Goal: Navigation & Orientation: Go to known website

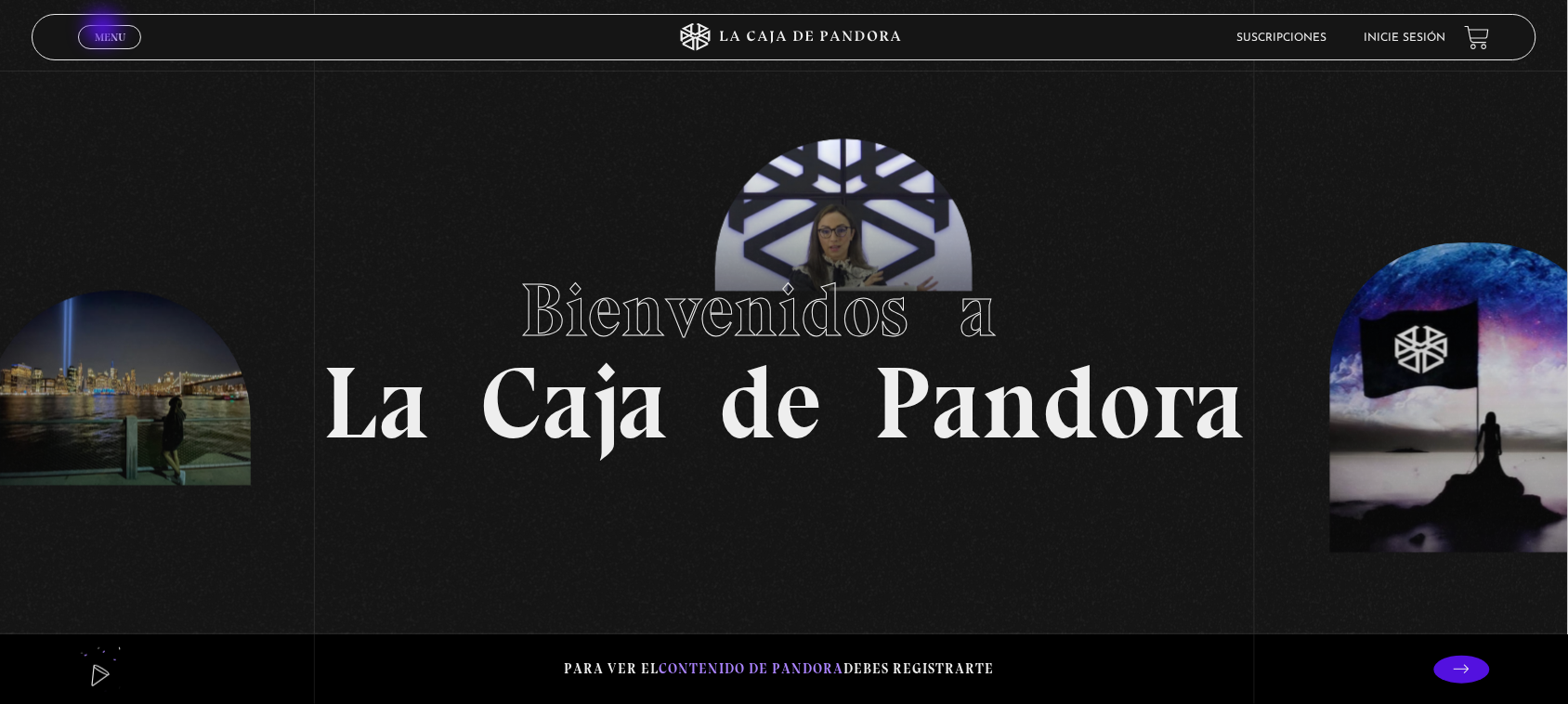
click at [102, 32] on span "Menu" at bounding box center [111, 38] width 31 height 12
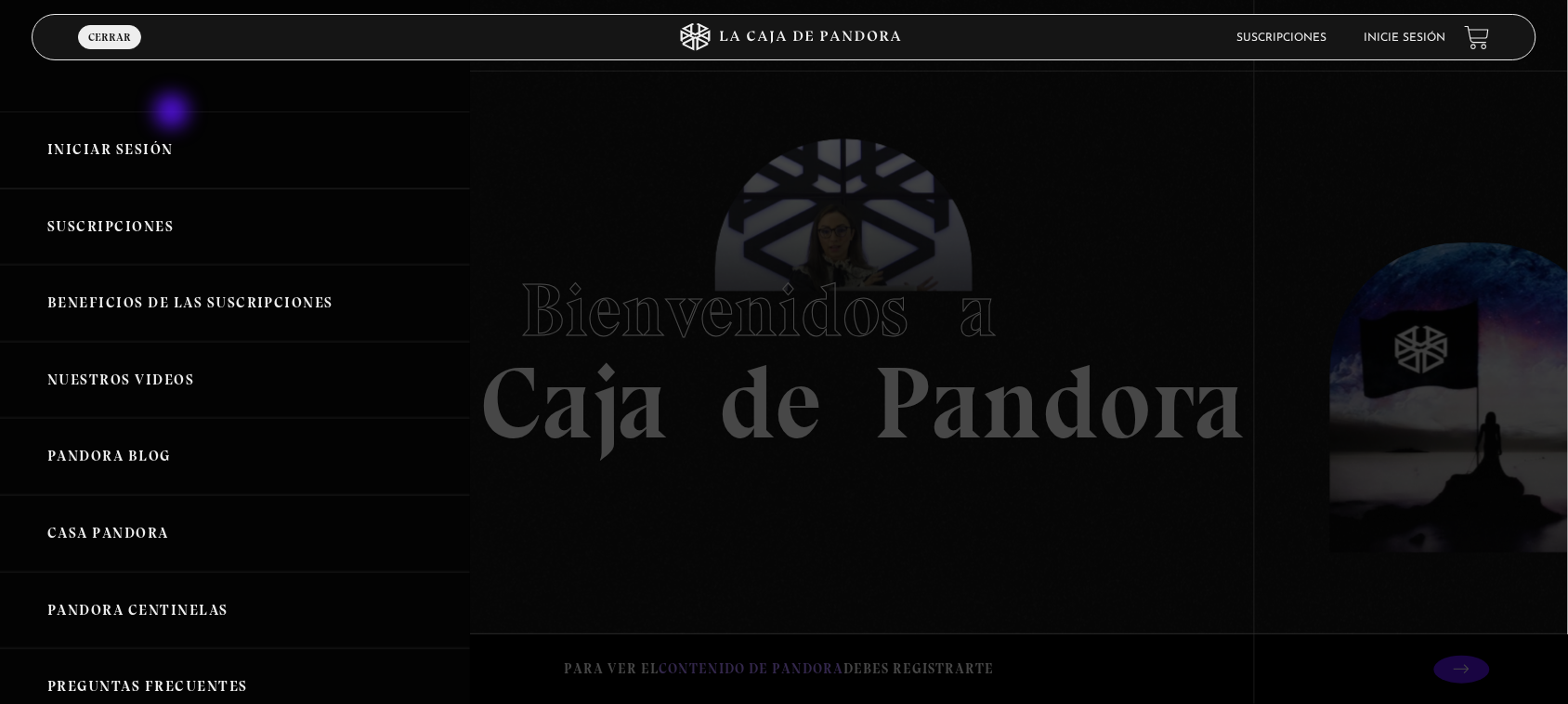
click at [174, 113] on link "Iniciar Sesión" at bounding box center [235, 150] width 470 height 77
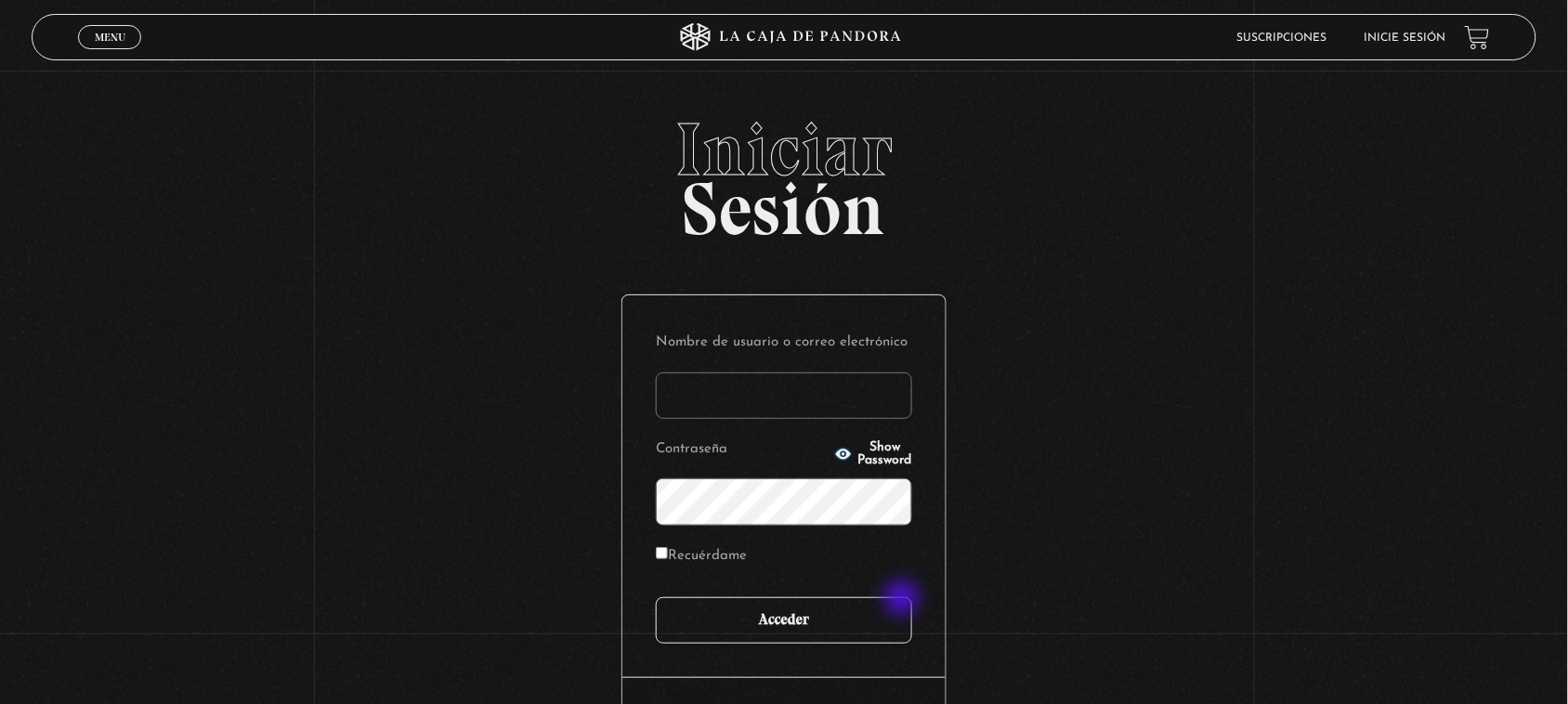
type input "[EMAIL_ADDRESS][DOMAIN_NAME]"
click at [878, 612] on input "Acceder" at bounding box center [784, 620] width 257 height 46
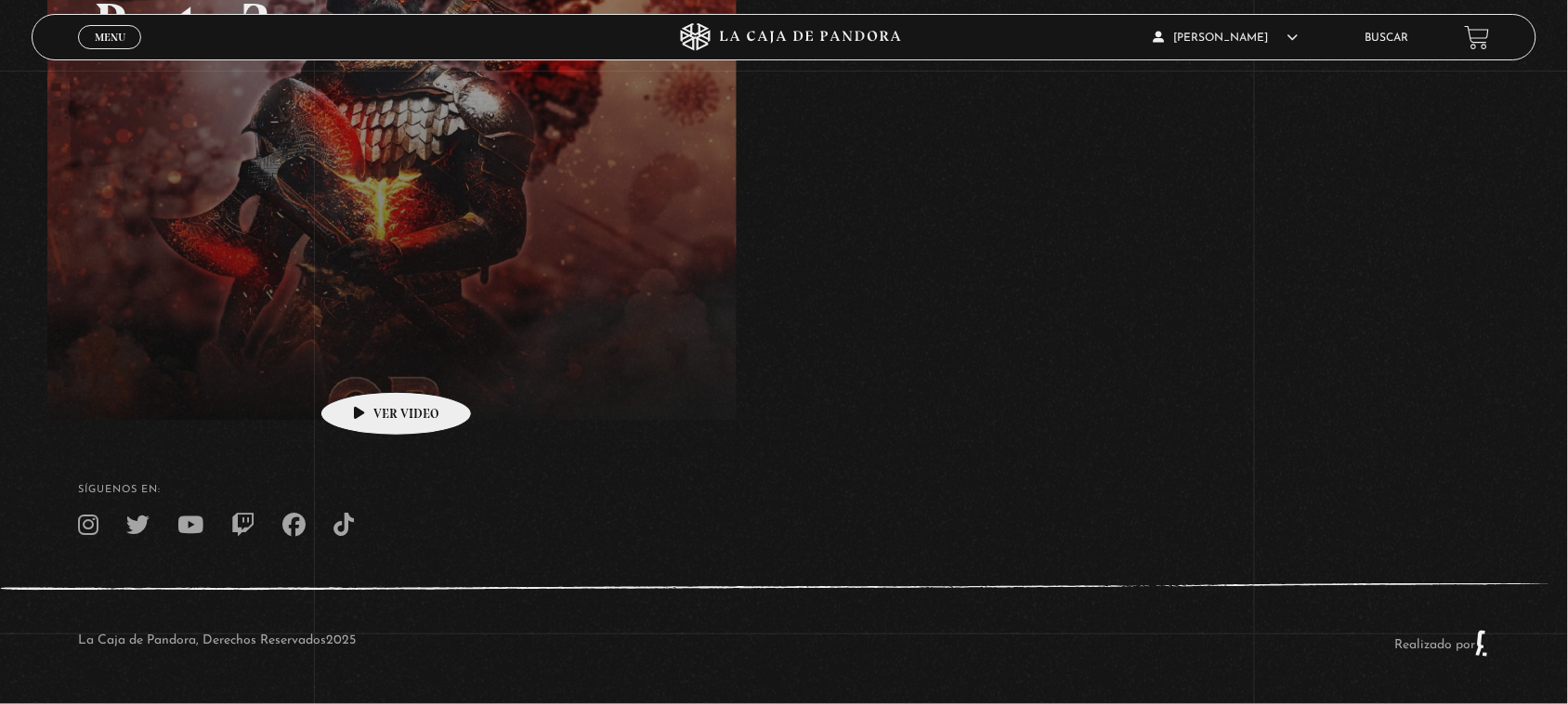
scroll to position [209, 0]
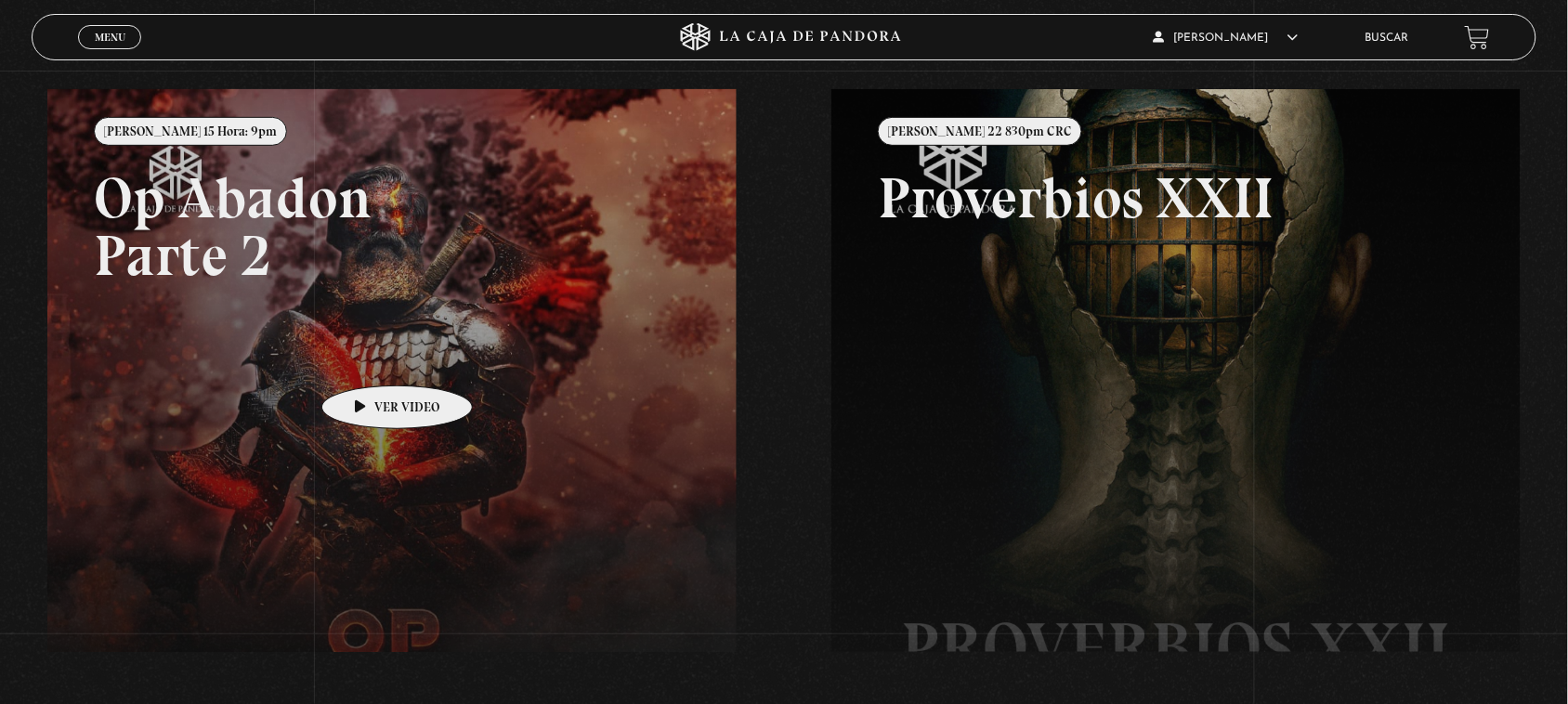
click at [367, 358] on link at bounding box center [831, 441] width 1568 height 704
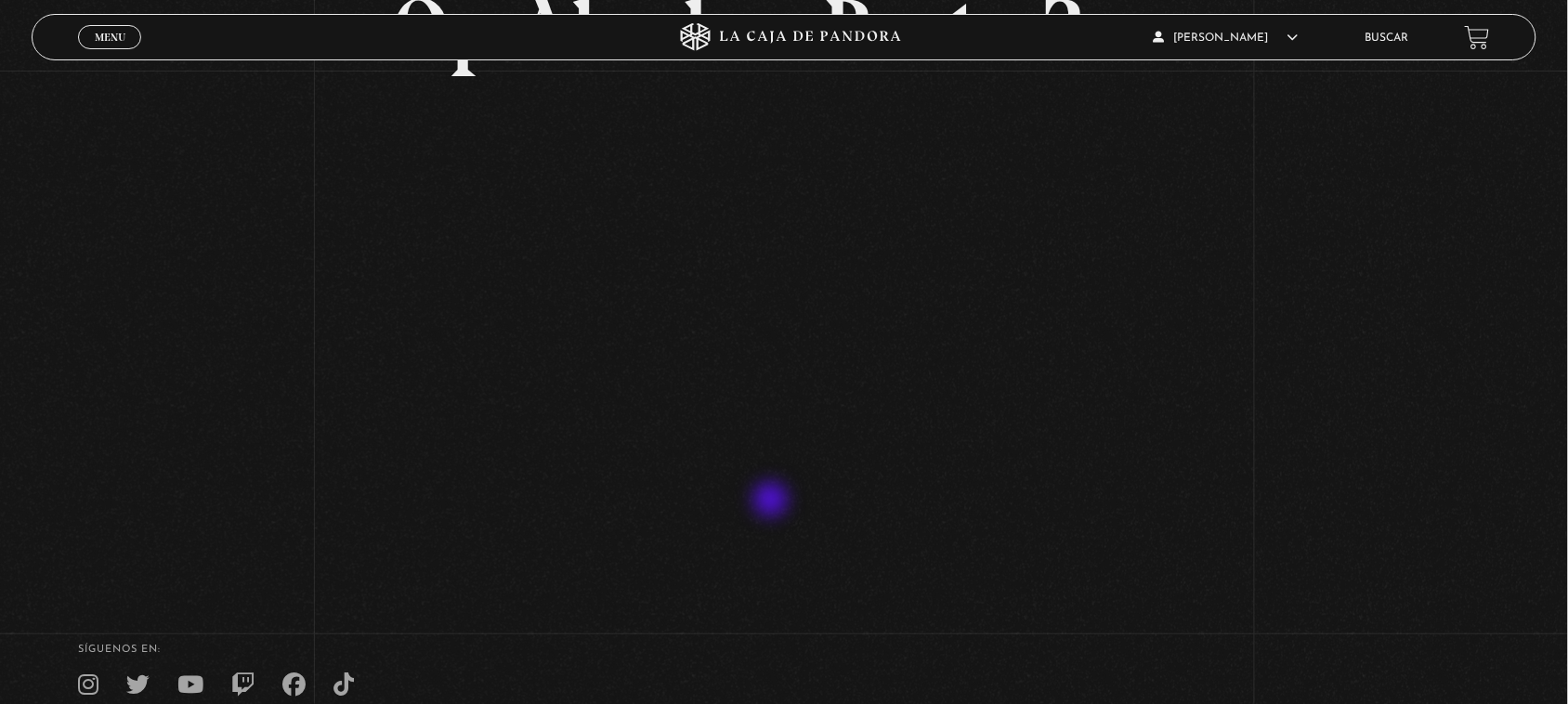
scroll to position [232, 0]
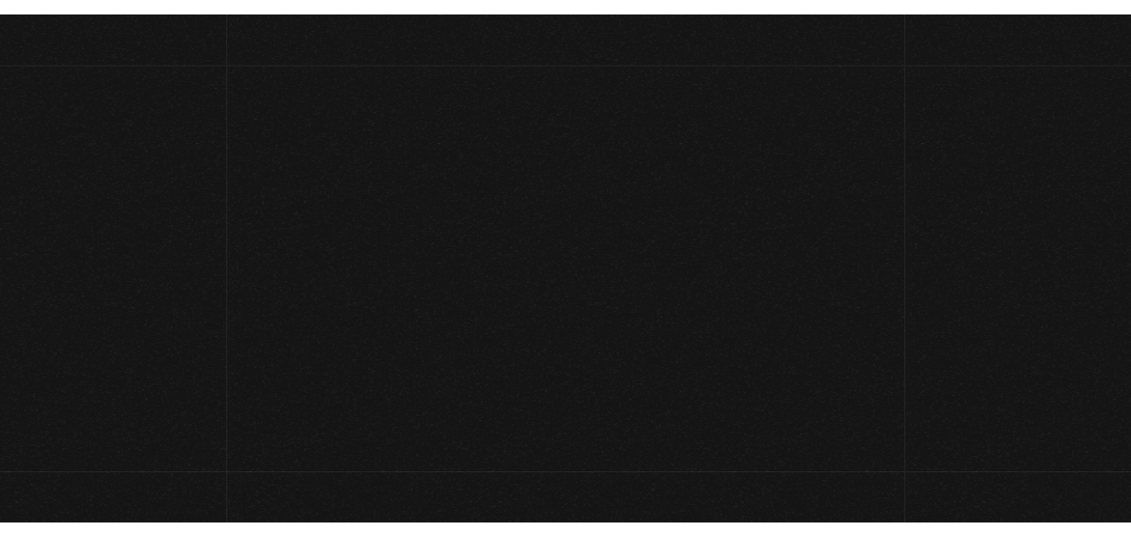
scroll to position [251, 0]
